Goal: Transaction & Acquisition: Purchase product/service

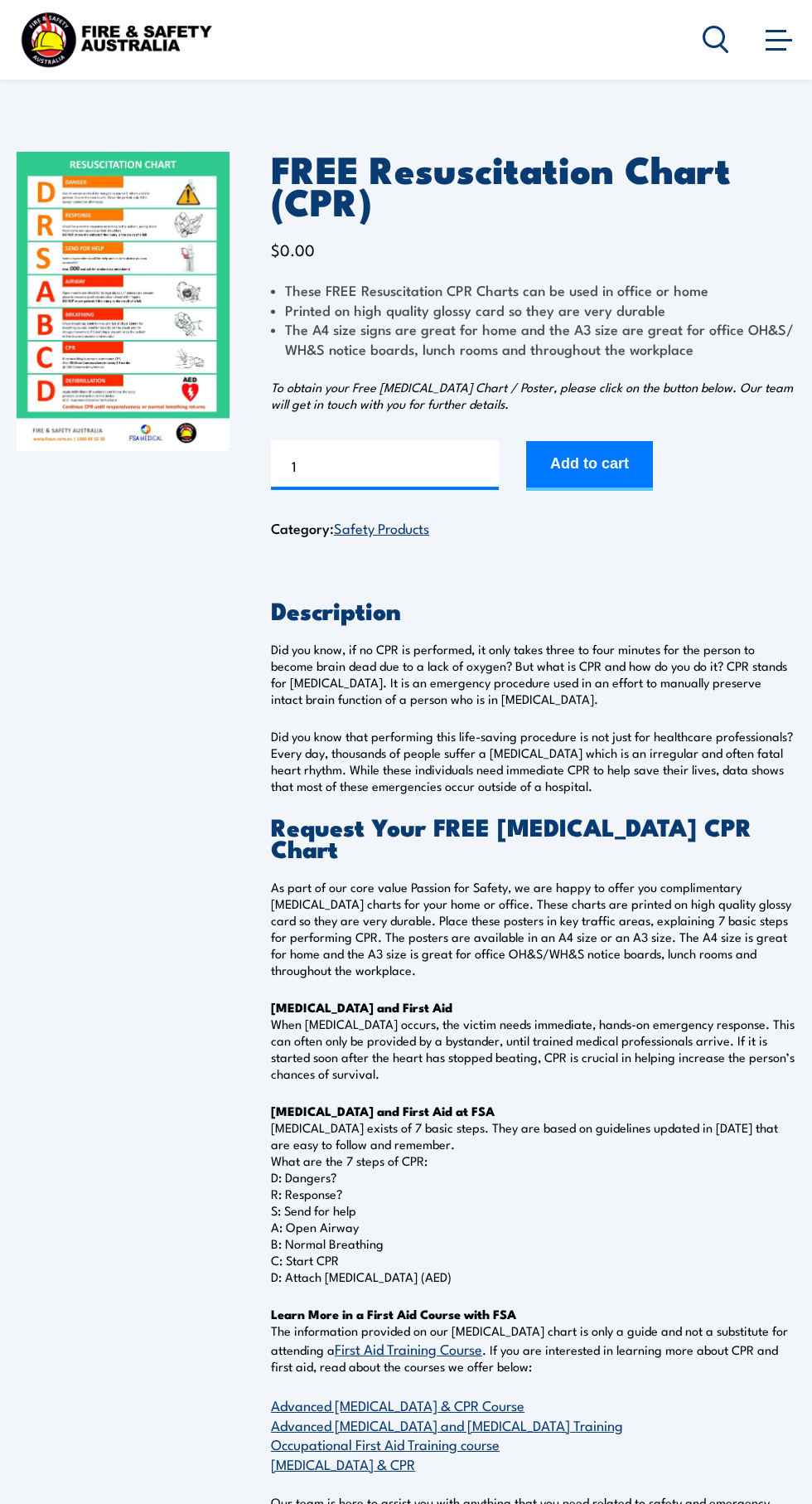
scroll to position [42, 0]
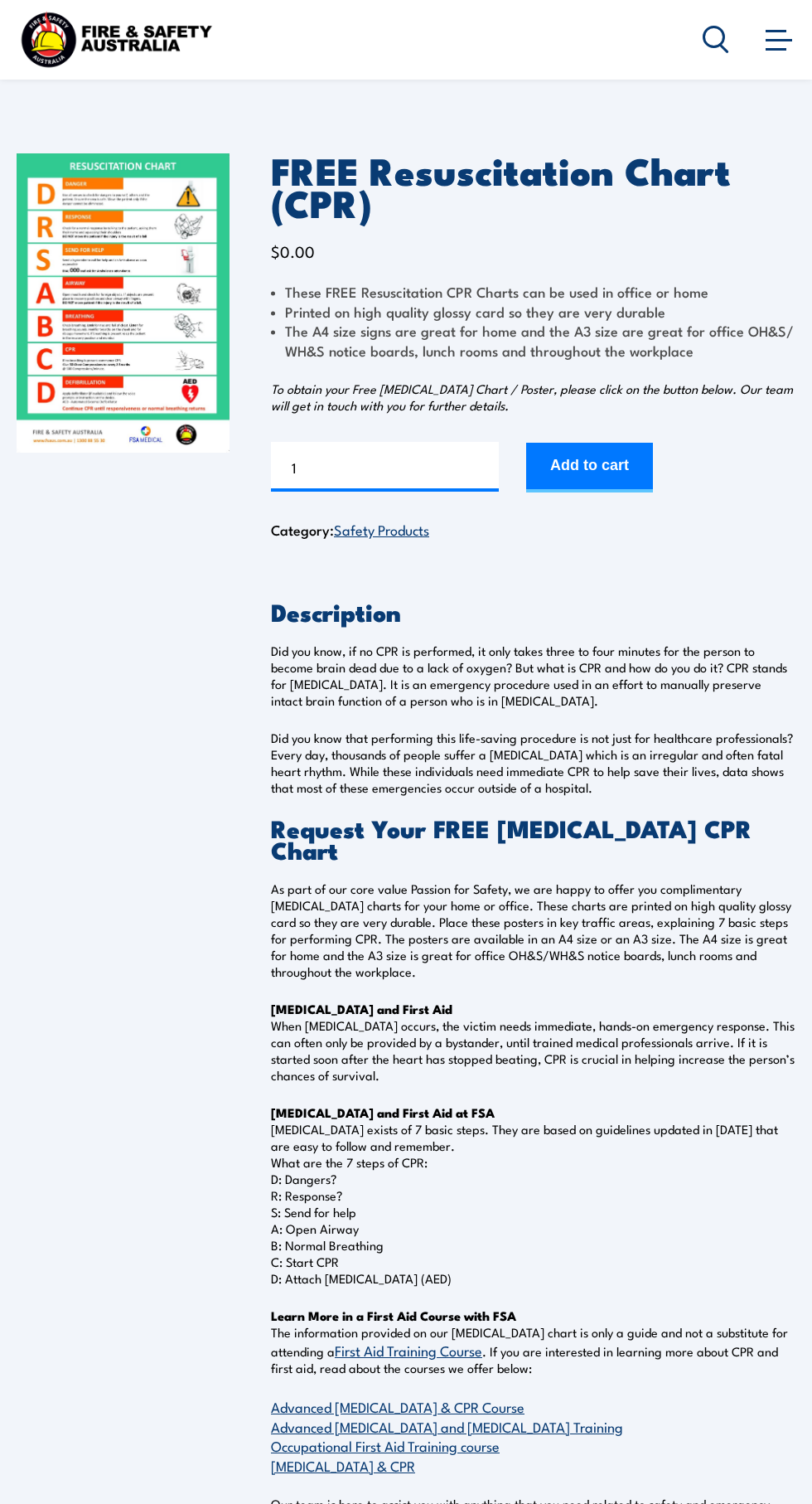
click at [619, 493] on button "Add to cart" at bounding box center [589, 467] width 127 height 50
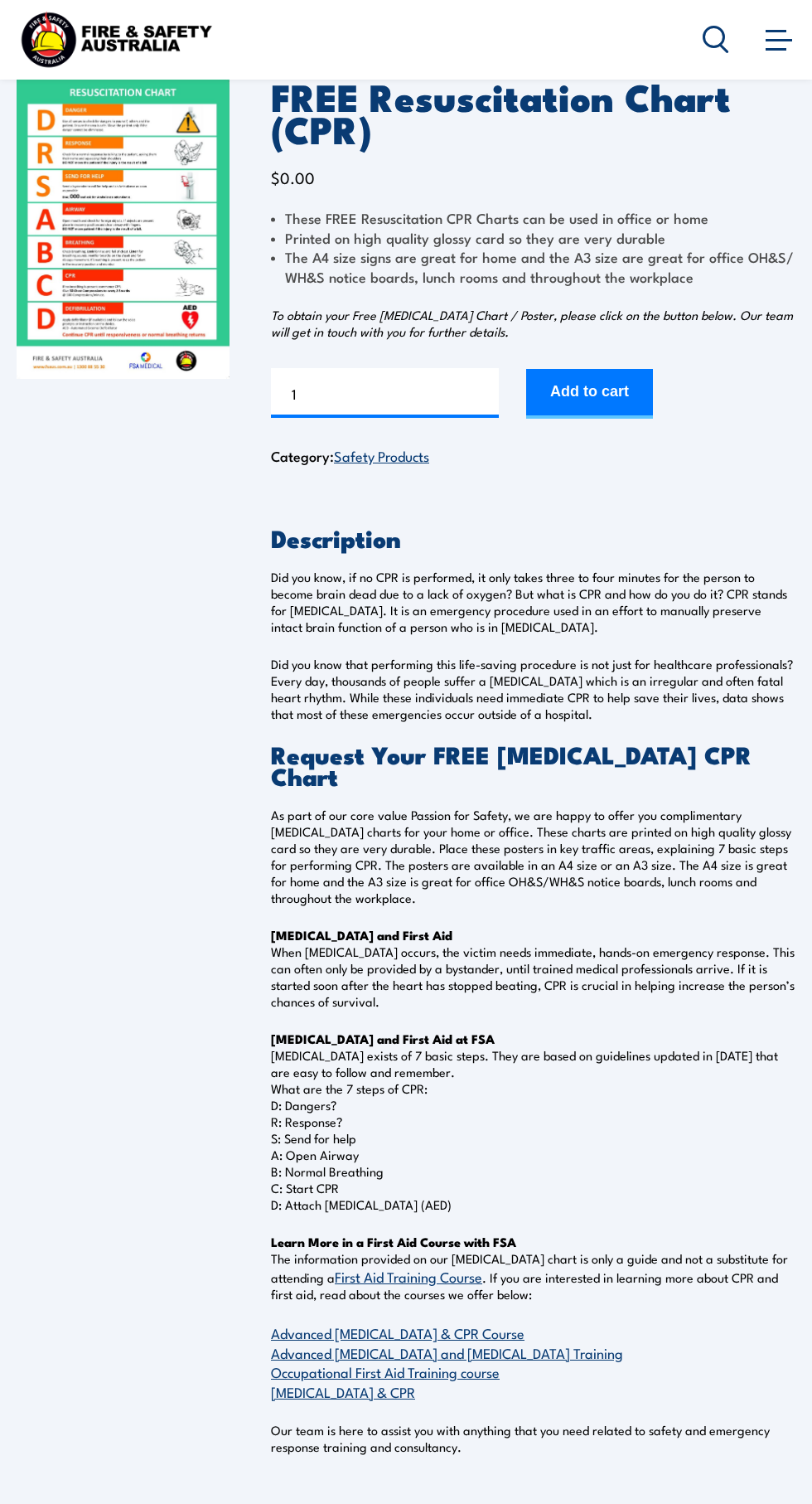
scroll to position [168, 0]
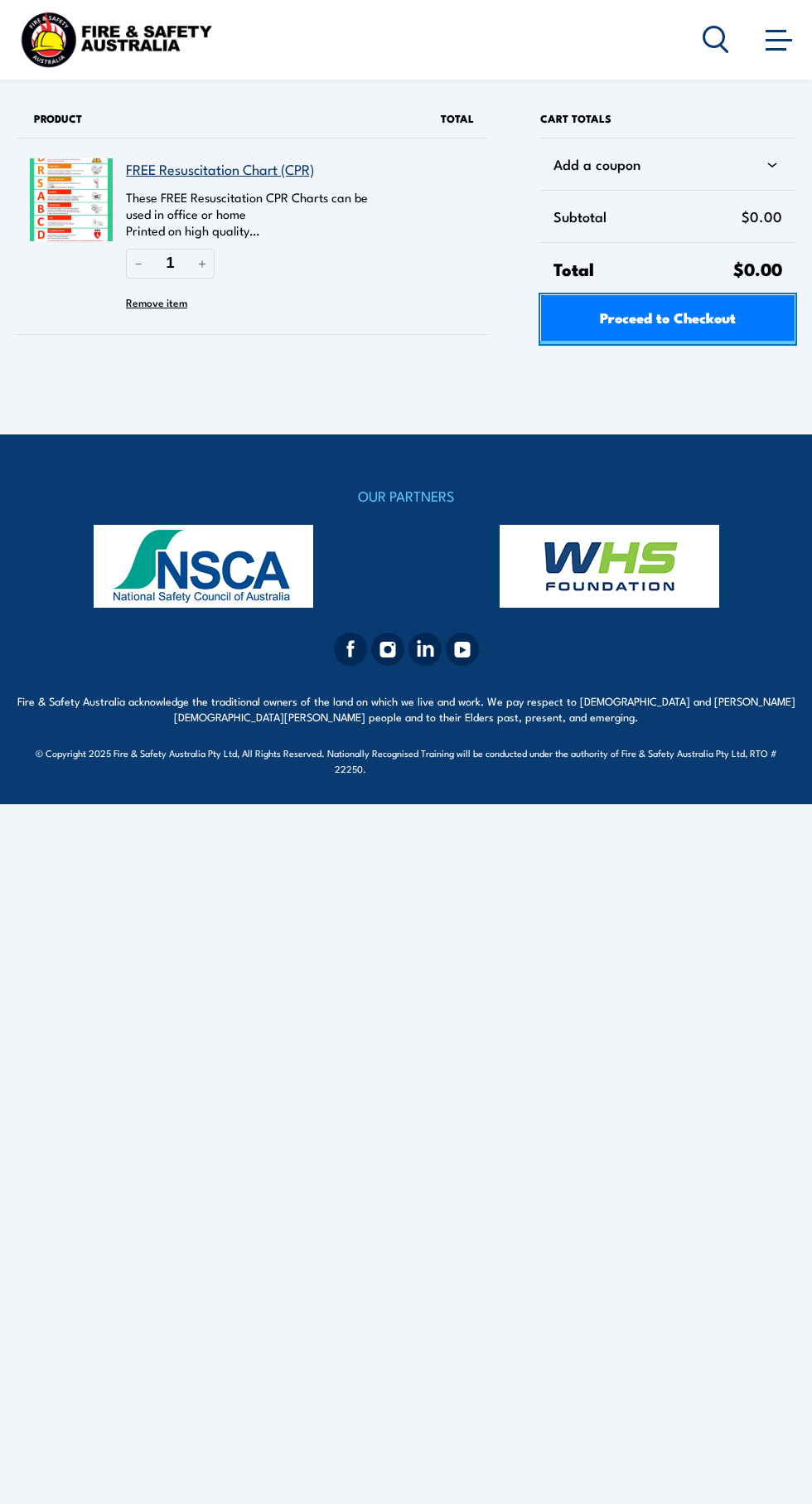
click at [716, 315] on span "Proceed to Checkout" at bounding box center [667, 317] width 136 height 44
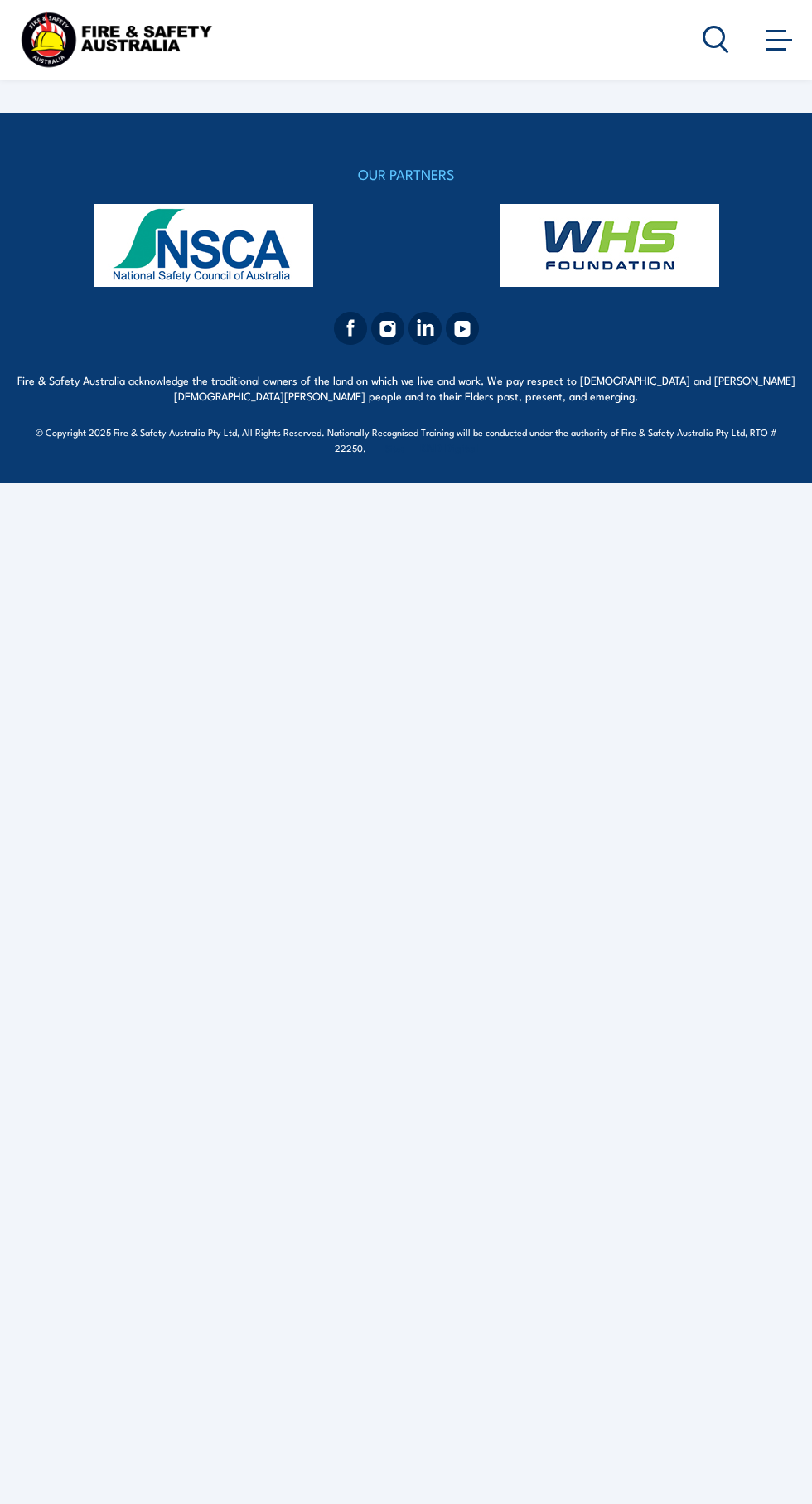
select select "VIC"
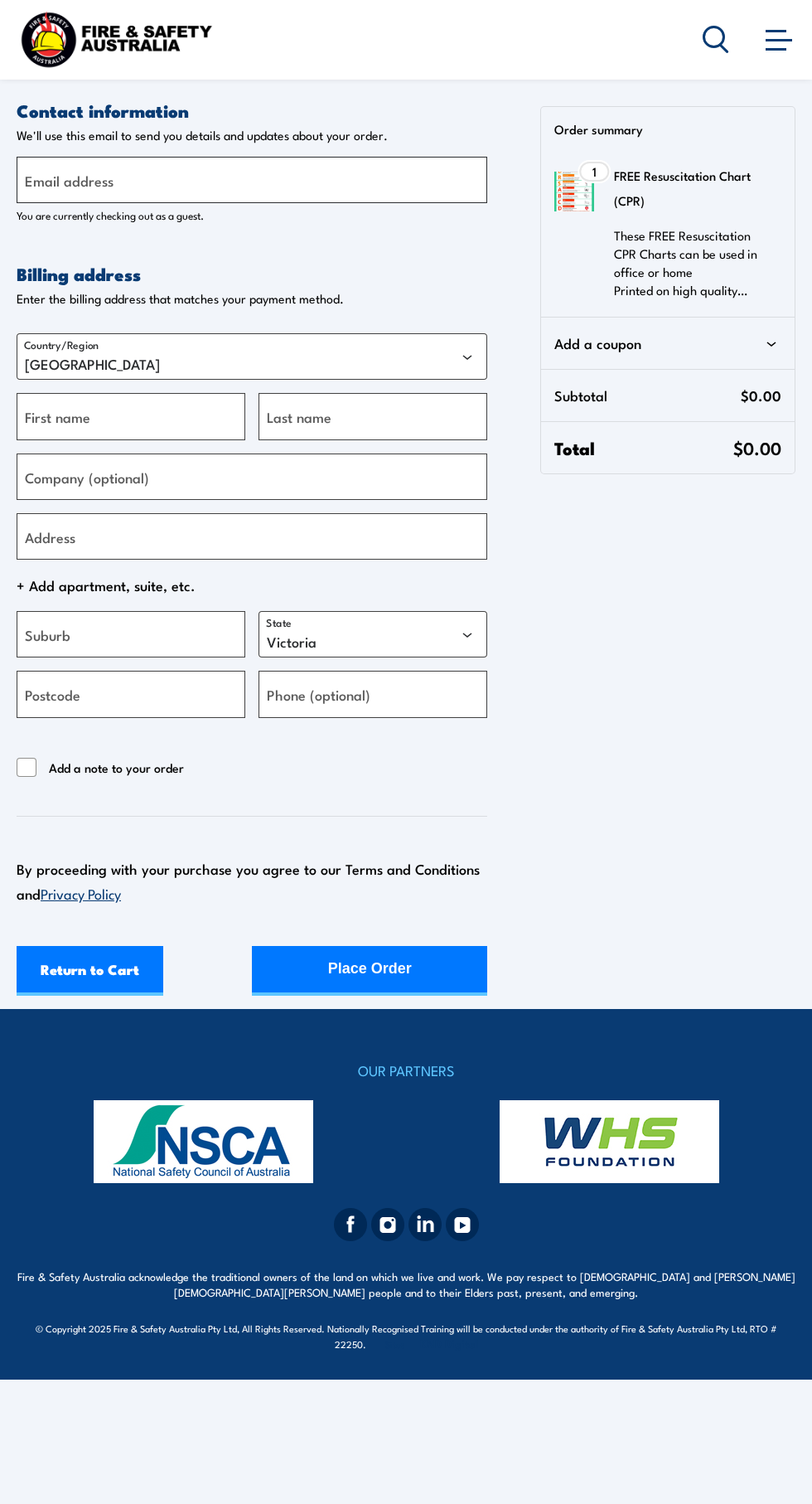
click at [350, 185] on input "Email address" at bounding box center [251, 179] width 471 height 46
type input "shareesa.knowles@gmail.com"
click at [195, 419] on input "First name" at bounding box center [130, 416] width 228 height 46
type input "Shareesa"
type input "Knowles"
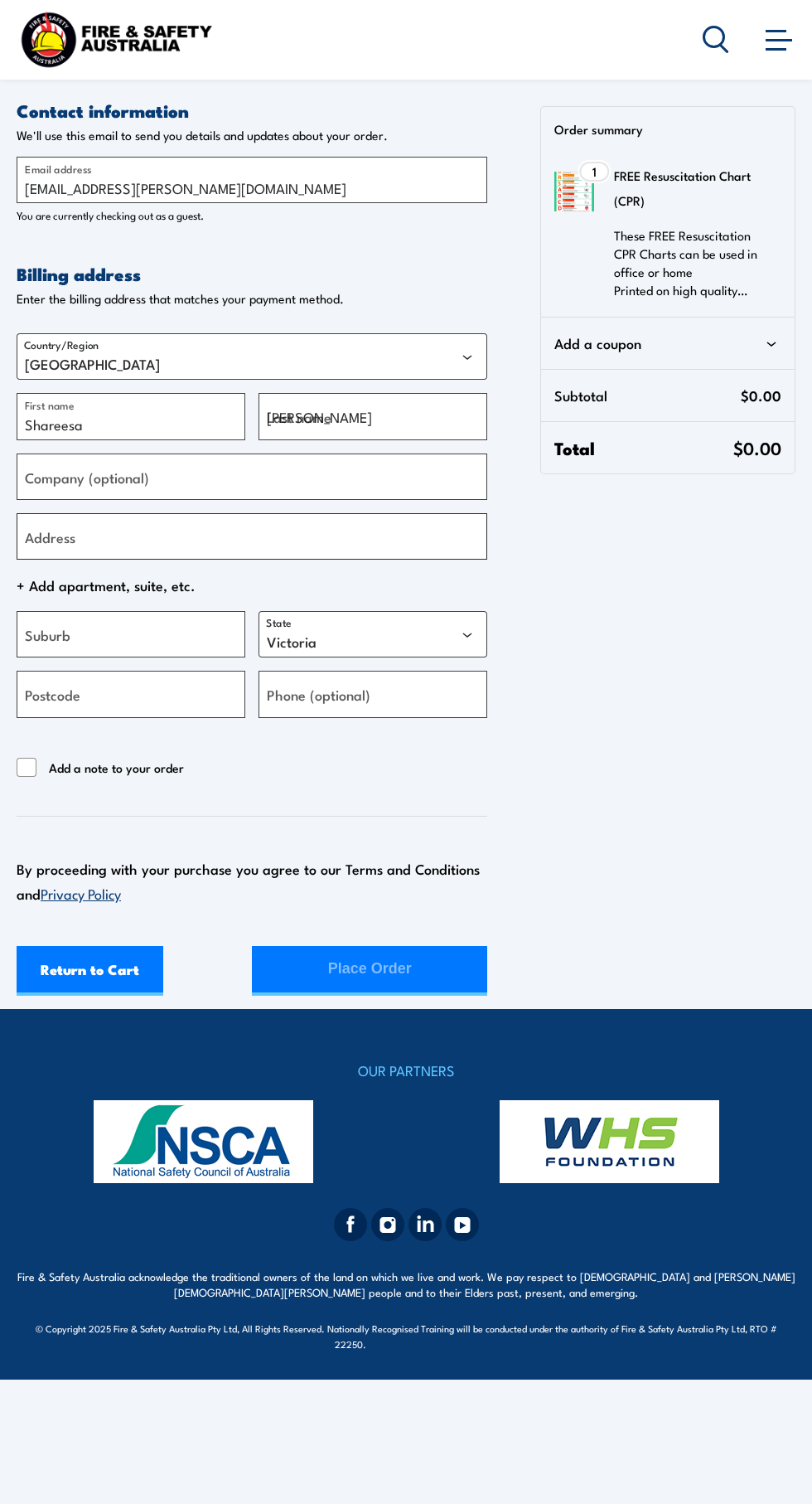
type input "2 50 Garfield Rd"
type input "RIVERSTONE"
select select "NSW"
type input "2765"
type input "+61478727311"
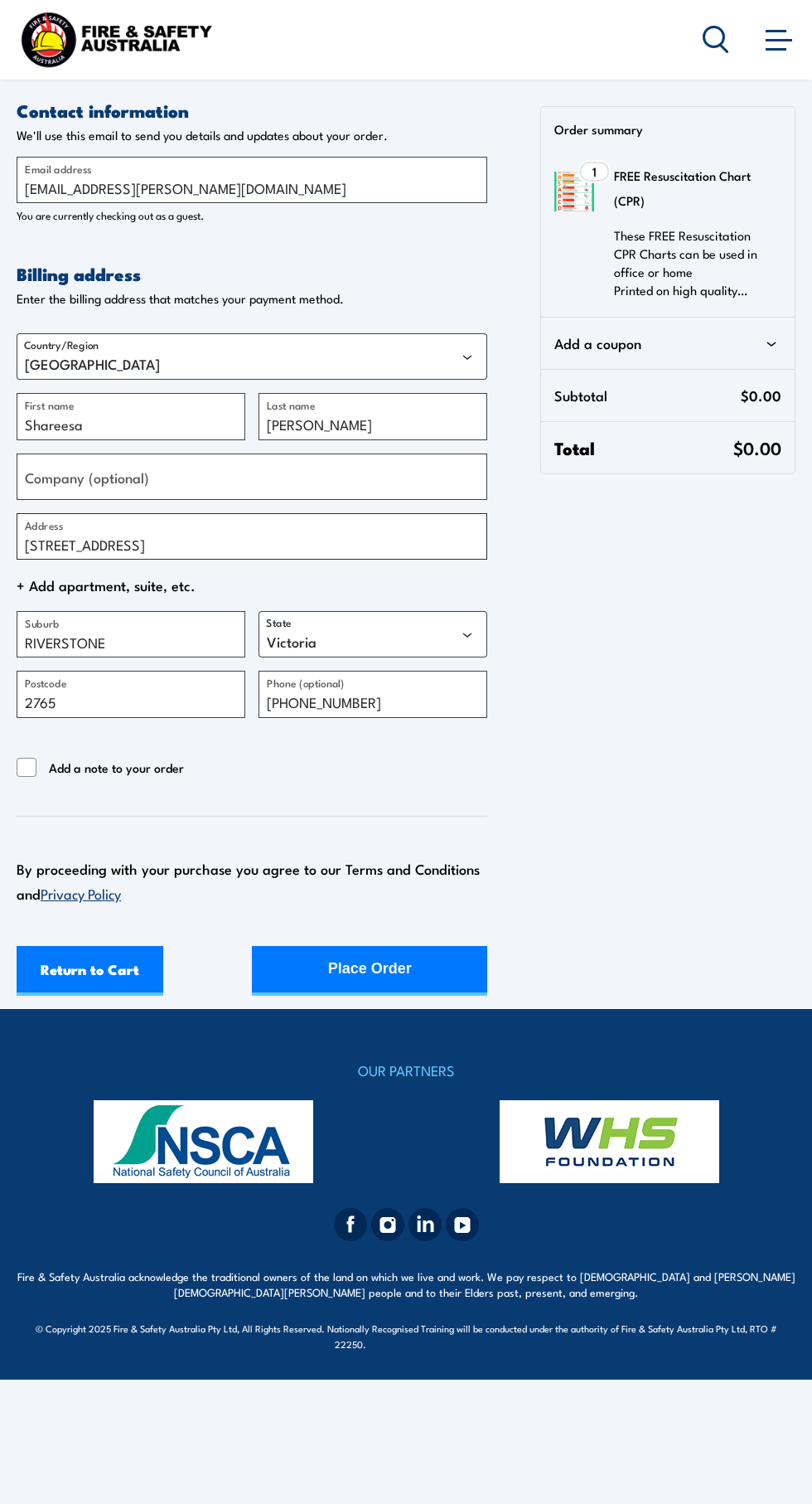
click at [46, 549] on input "2 50 Garfield Rd" at bounding box center [251, 536] width 471 height 46
click at [42, 524] on label "Address" at bounding box center [44, 524] width 38 height 16
click at [42, 524] on input "2 50 Garfield Rd" at bounding box center [251, 536] width 471 height 46
type input "U 2 50 GARFIELD RD EAST"
click at [30, 767] on input "Add a note to your order" at bounding box center [26, 767] width 20 height 20
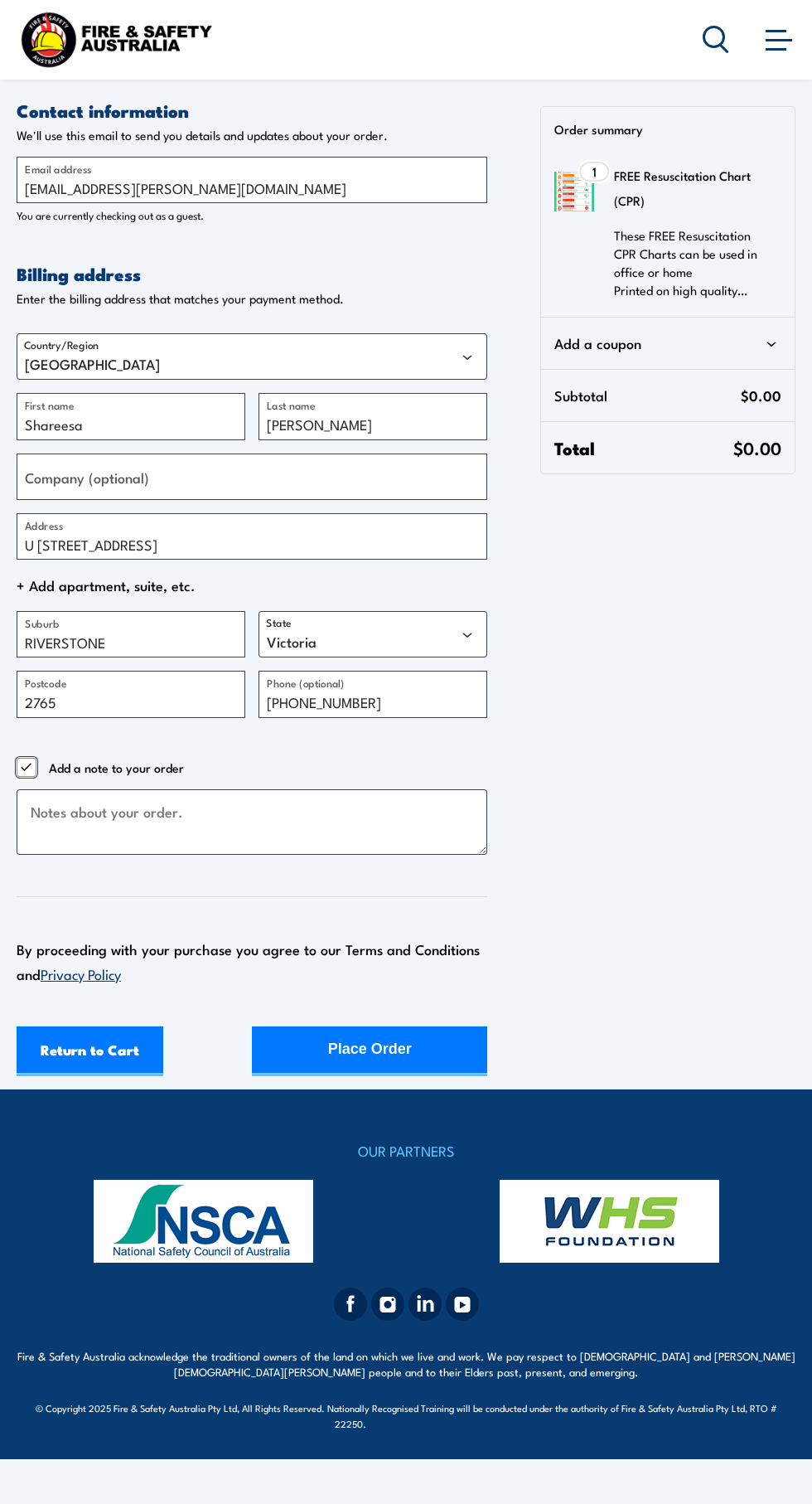
click at [33, 767] on input "Add a note to your order" at bounding box center [26, 767] width 20 height 20
checkbox input "false"
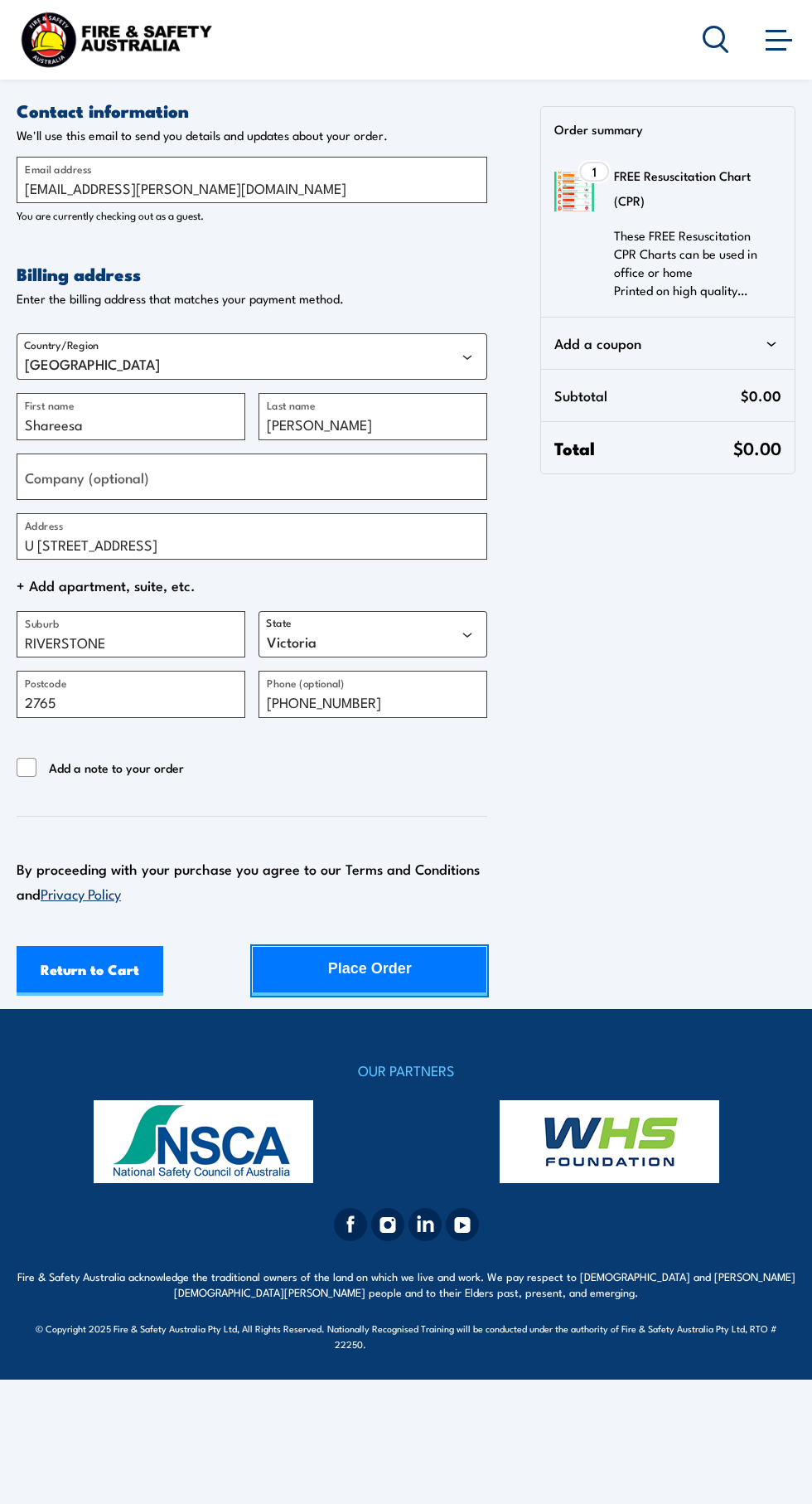
click at [448, 976] on button "Place Order" at bounding box center [370, 970] width 236 height 50
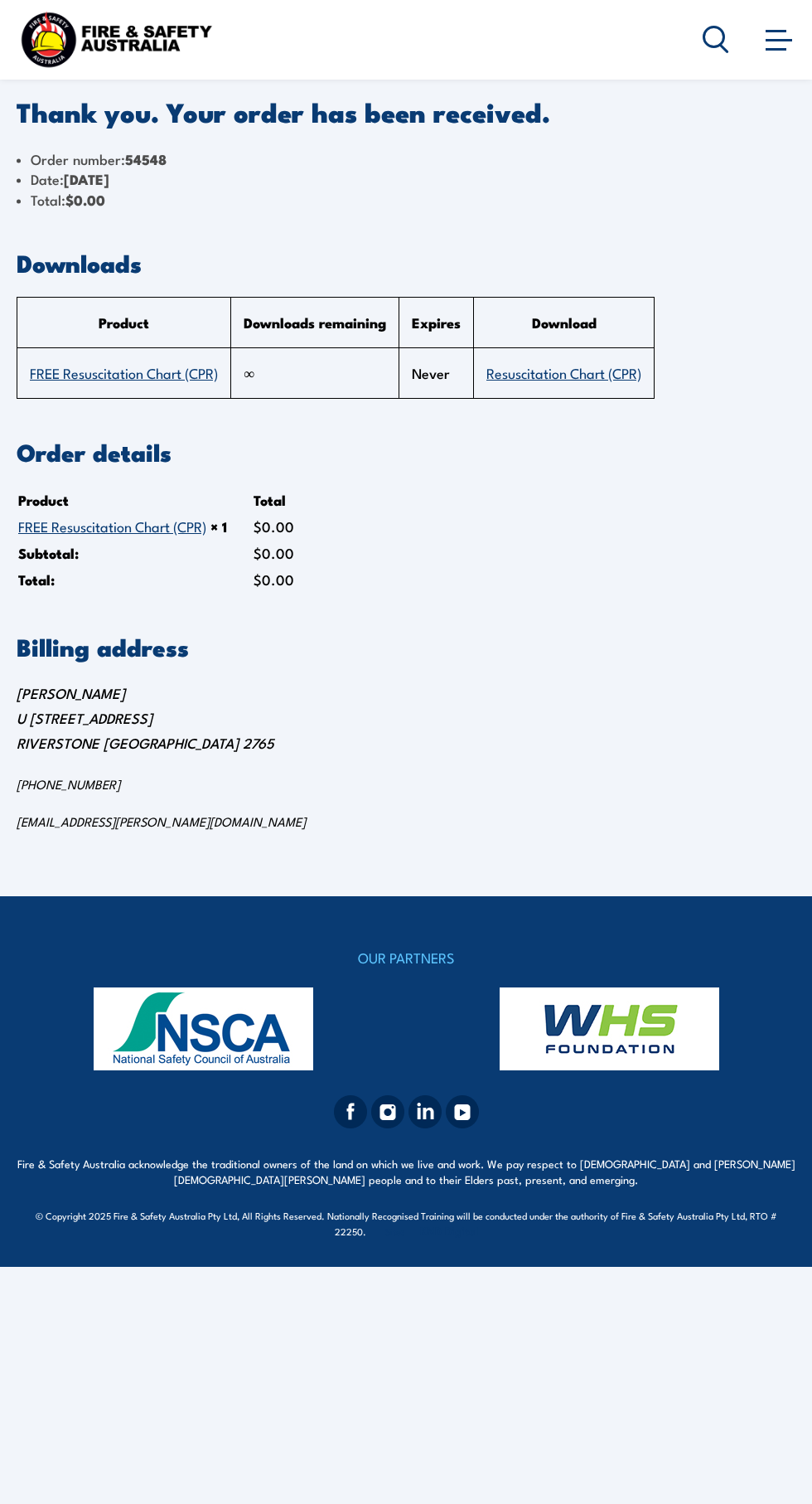
click at [11, 829] on section "Thank you. Your order has been received. Order number: 54548 Date: [DATE] Total…" at bounding box center [406, 414] width 812 height 829
